Goal: Use online tool/utility

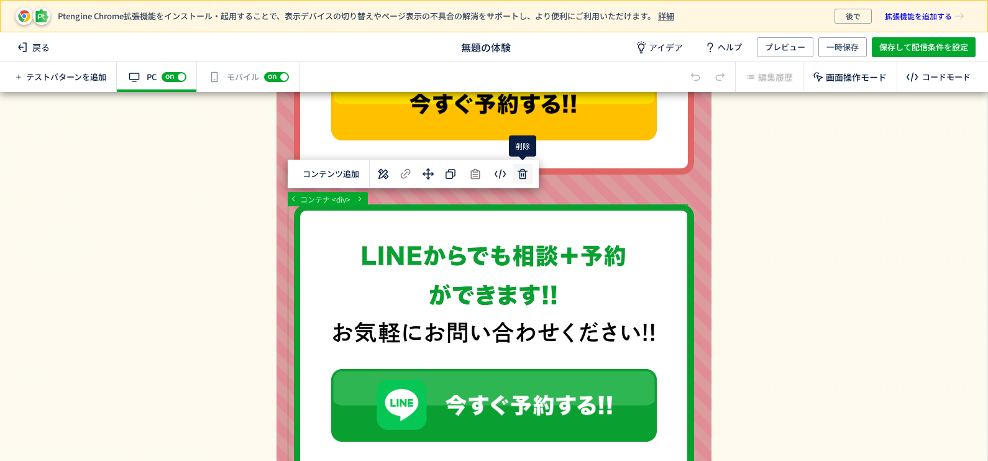
click at [521, 175] on div "選択した要素の前 選択した要素の後 選択した領域内の先頭 選択した領域内の末尾 コンテンツ追加" at bounding box center [413, 174] width 251 height 29
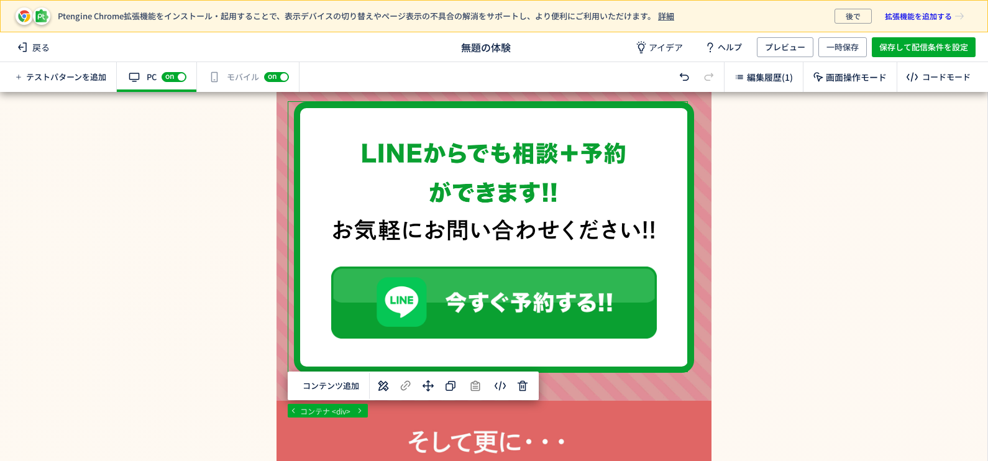
click at [516, 388] on div "body div div div コンテナ <div> 選択した要素の前 選択した要素の後 選択した領域内の先頭 選択した領域内の末尾 コンテンツ追加 単色 …" at bounding box center [493, 276] width 987 height 369
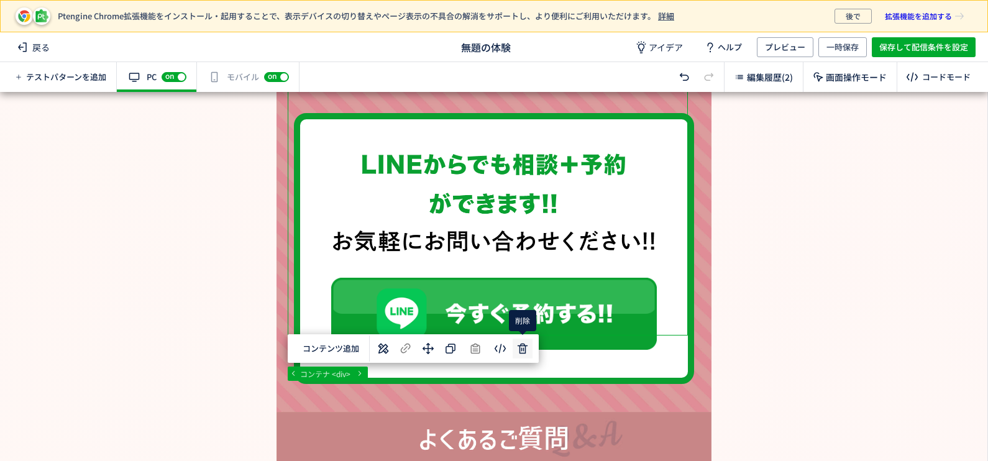
click at [525, 349] on div "body div div div コンテナ <div> 選択した要素の前 選択した要素の後 選択した領域内の先頭 選択した領域内の末尾 コンテンツ追加 単色 …" at bounding box center [493, 276] width 987 height 369
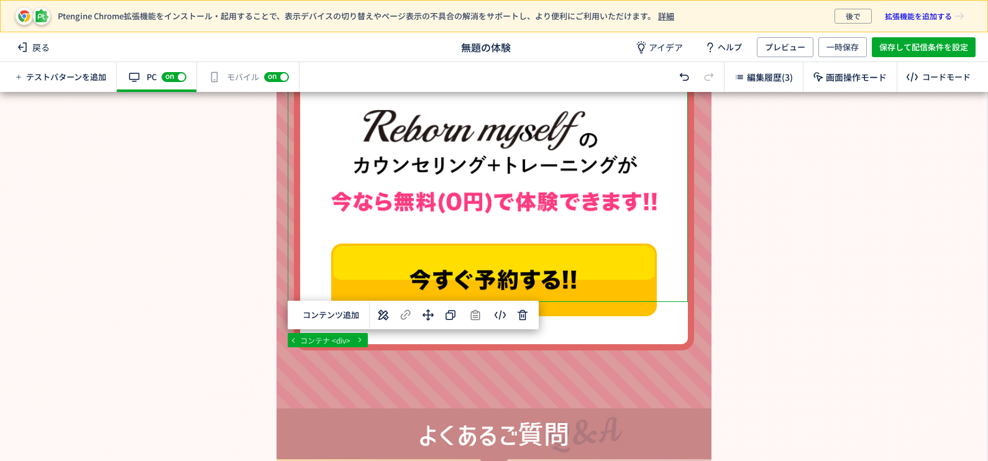
click at [231, 76] on div "有効な編集箇所が確認されません モバイル off on" at bounding box center [248, 77] width 103 height 30
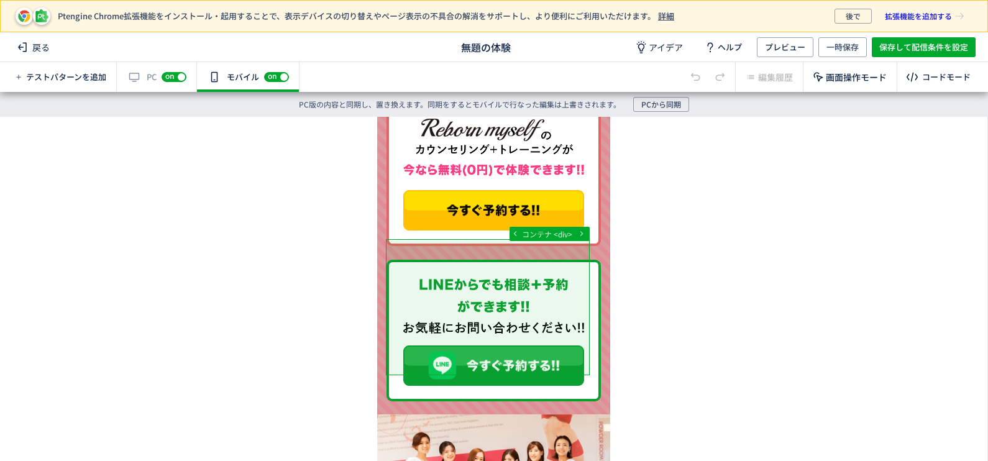
click at [598, 305] on div at bounding box center [493, 276] width 233 height 319
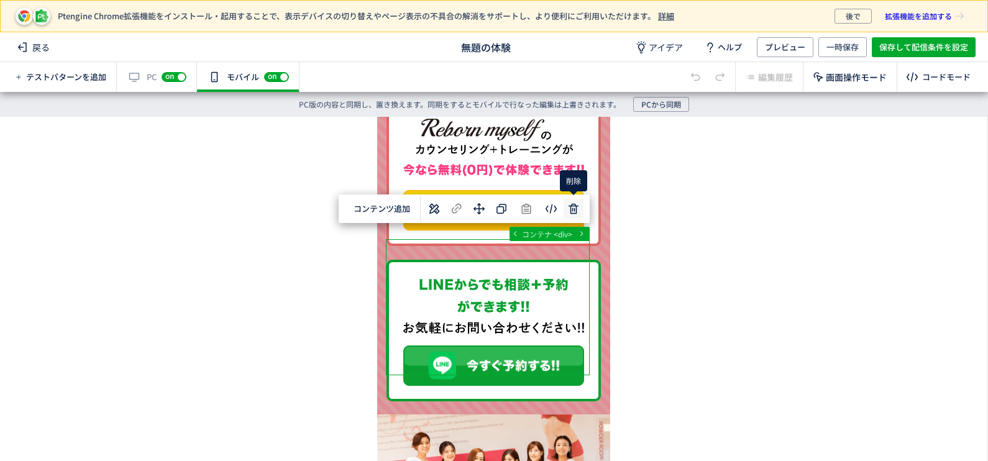
click at [572, 211] on div "body div div div コンテナ <div> 選択した要素の前 選択した要素の後 選択した領域内の先頭 選択した領域内の末尾 コンテンツ追加 単色 …" at bounding box center [493, 276] width 987 height 319
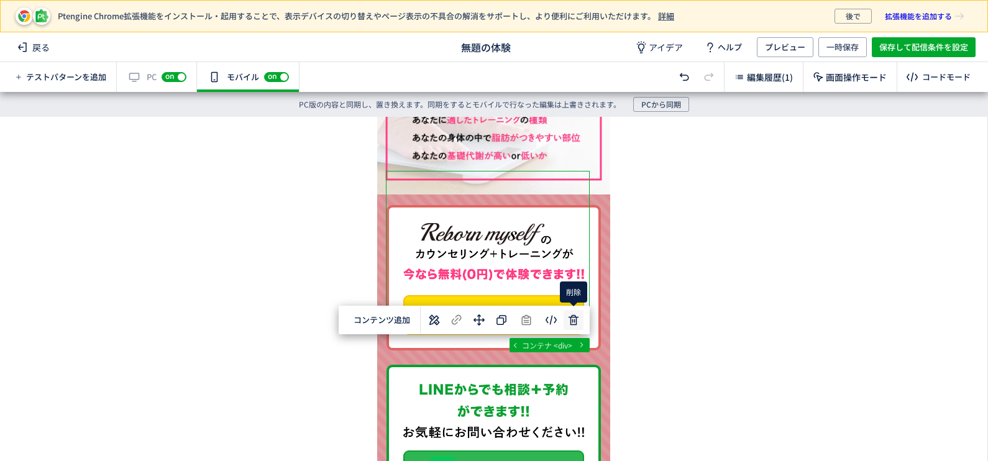
click at [574, 324] on div "body div div div コンテナ <div> 選択した要素の前 選択した要素の後 選択した領域内の先頭 選択した領域内の末尾 コンテンツ追加 単色 …" at bounding box center [493, 276] width 987 height 319
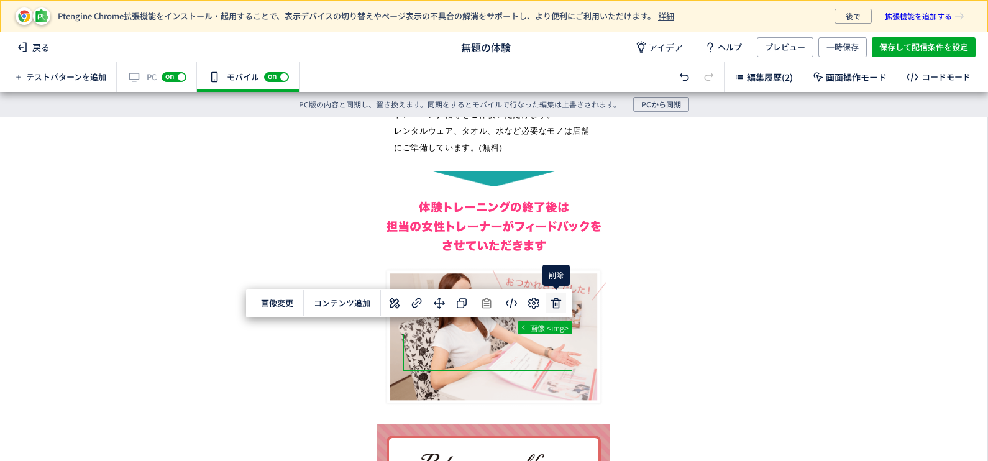
click at [561, 309] on div "... div div a picture 画像 <img> 画像変更 選択した要素の前 選択した要素の後 コンテンツ追加 単色 カラーコード R 0 G 0…" at bounding box center [493, 276] width 987 height 319
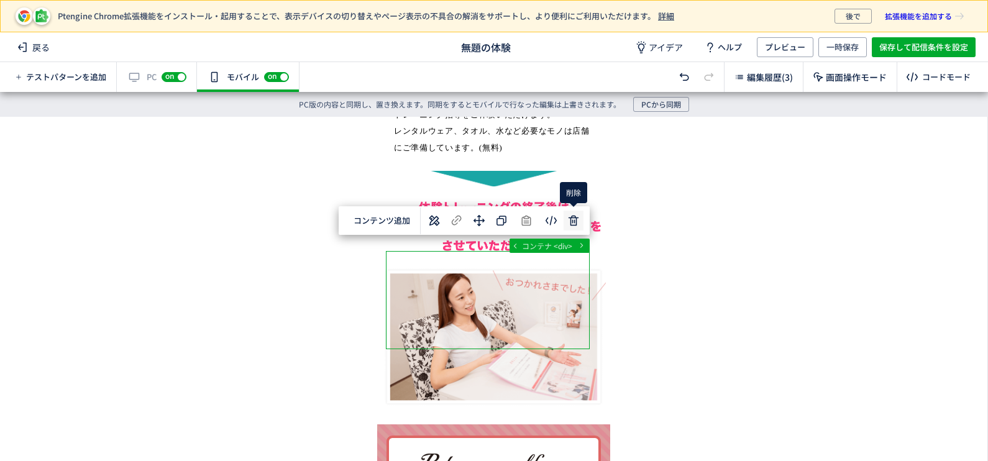
click at [570, 220] on div "body div div div コンテナ <div> 選択した要素の前 選択した要素の後 選択した領域内の先頭 選択した領域内の末尾 コンテンツ追加 単色 …" at bounding box center [493, 276] width 987 height 319
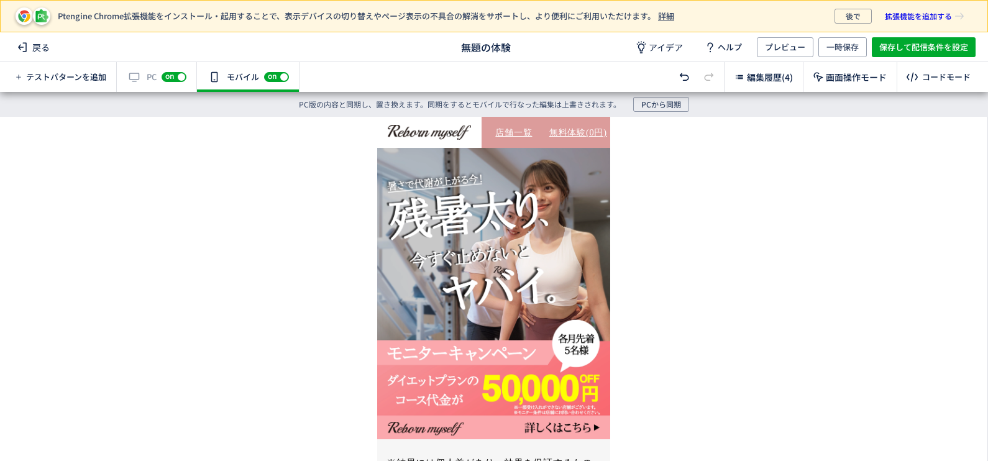
click at [154, 71] on div "有効な編集箇所が確認されません PC off on" at bounding box center [157, 77] width 80 height 30
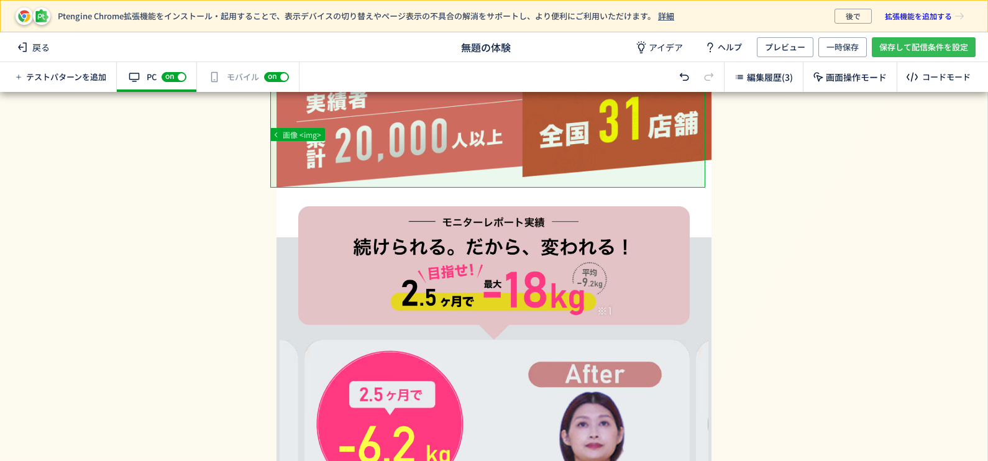
click at [926, 46] on span "保存して配信条件を設定" at bounding box center [923, 47] width 89 height 20
